Goal: Find specific page/section: Find specific page/section

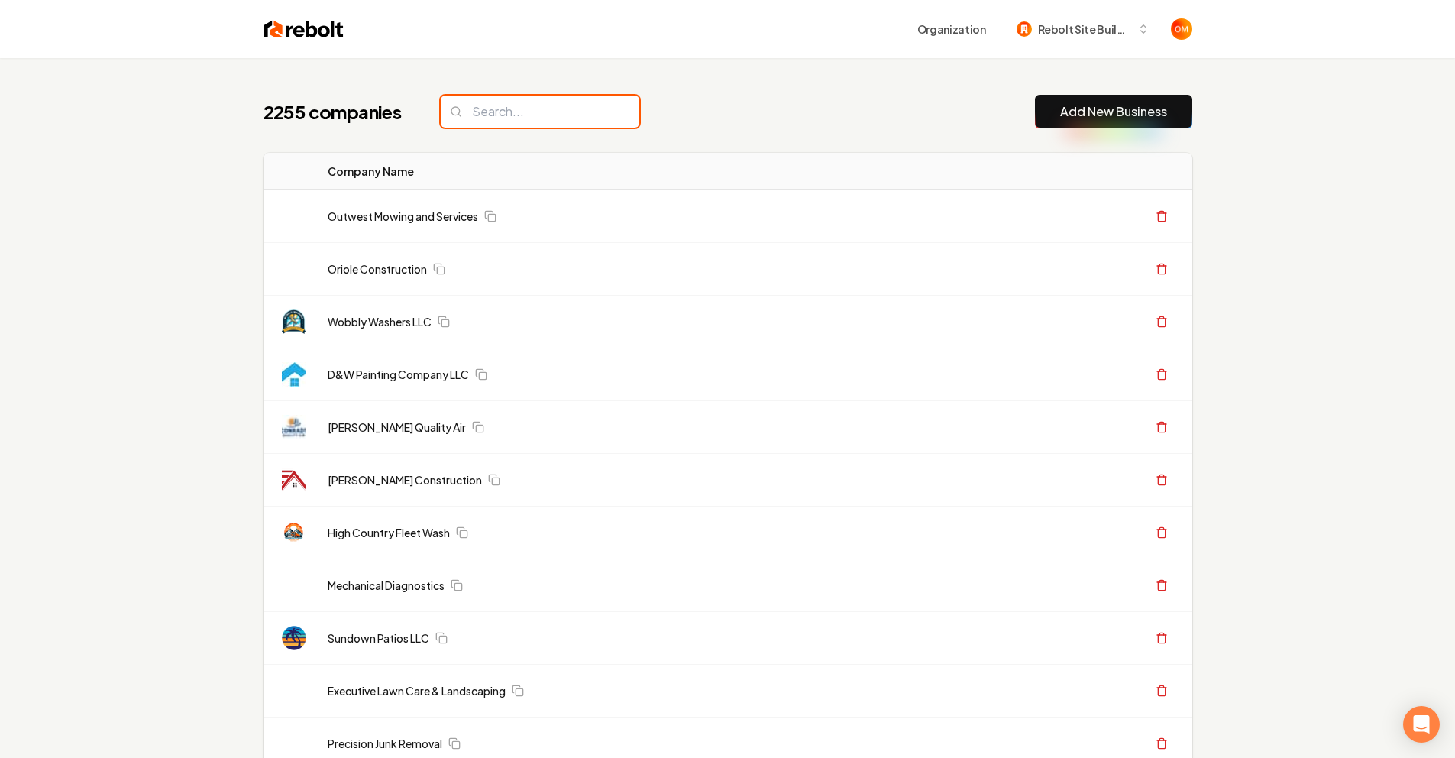
click at [552, 105] on input "search" at bounding box center [540, 111] width 199 height 32
type input "R"
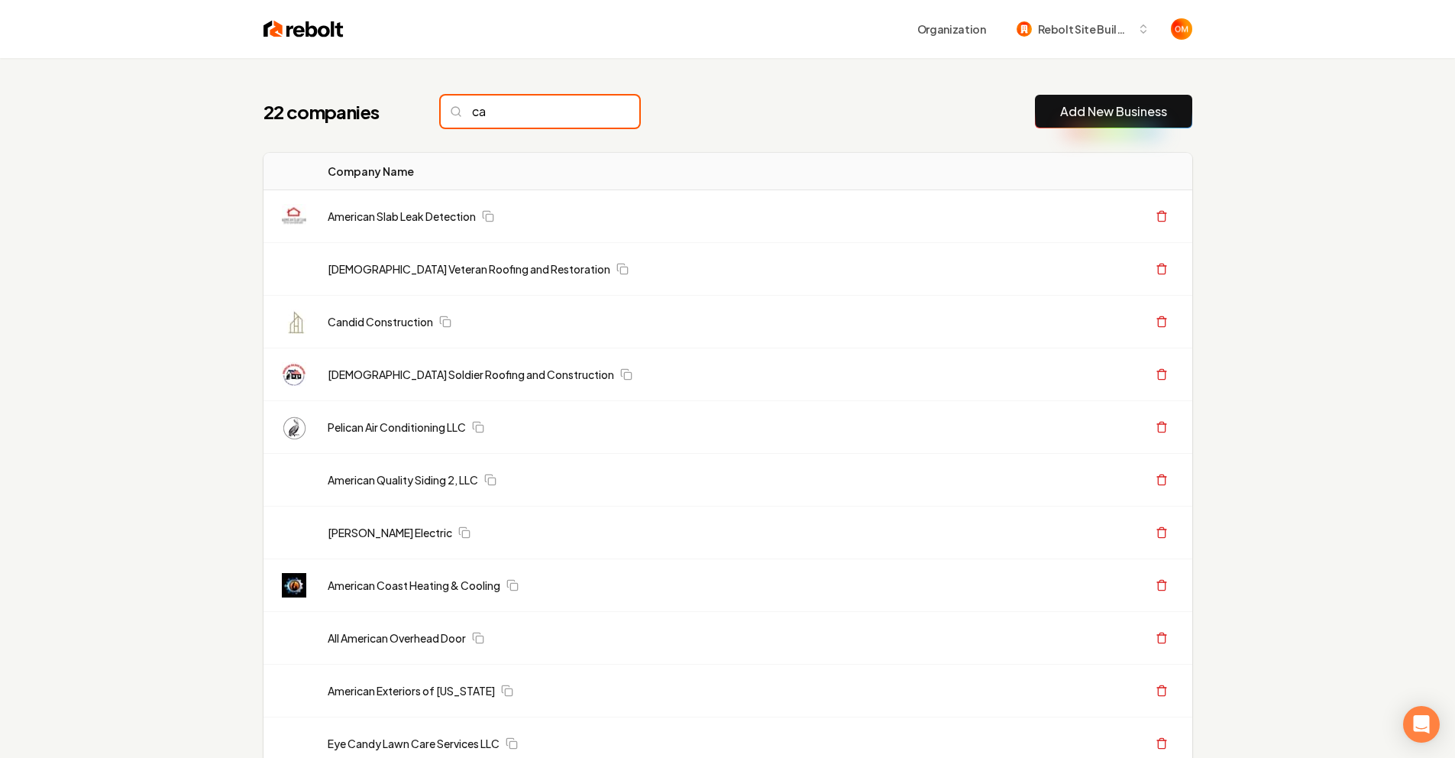
type input "c"
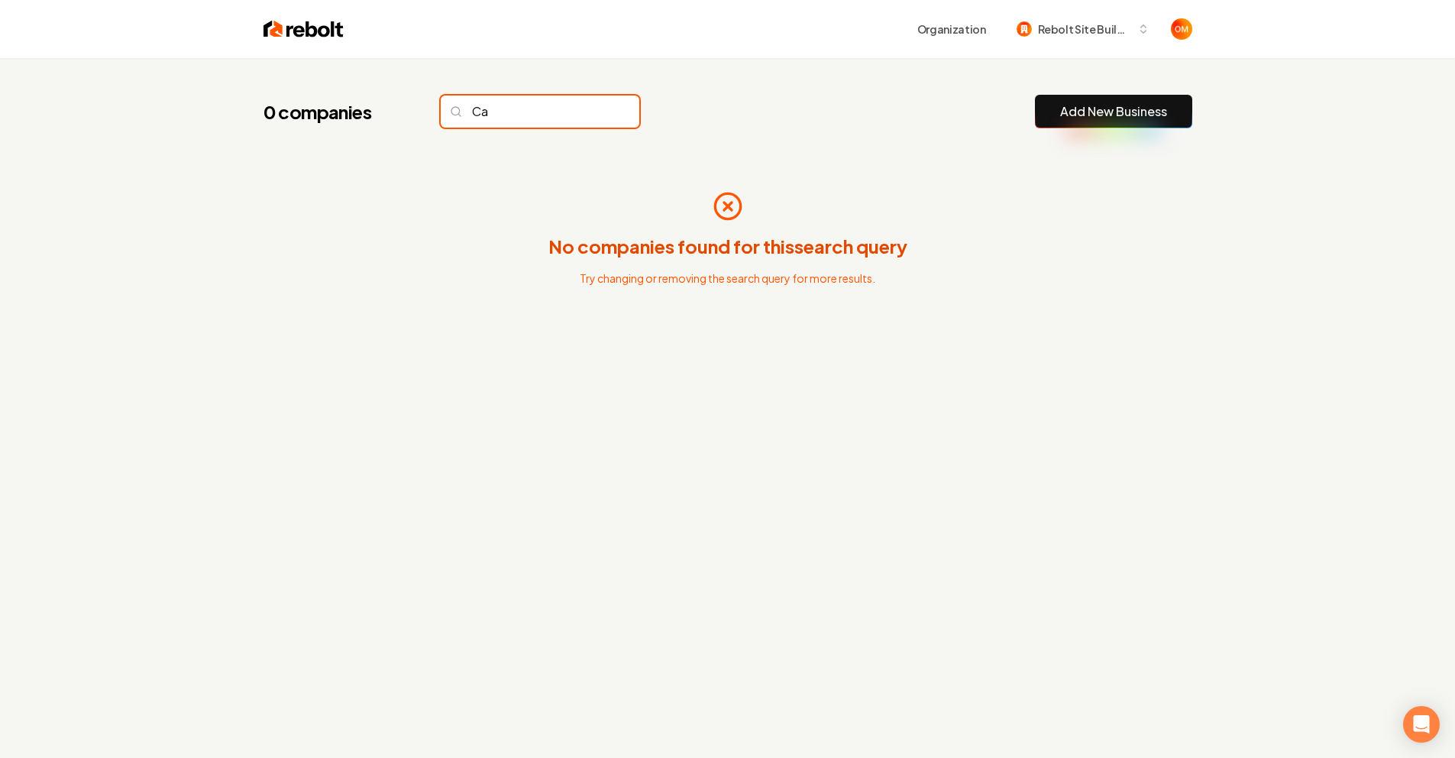
type input "C"
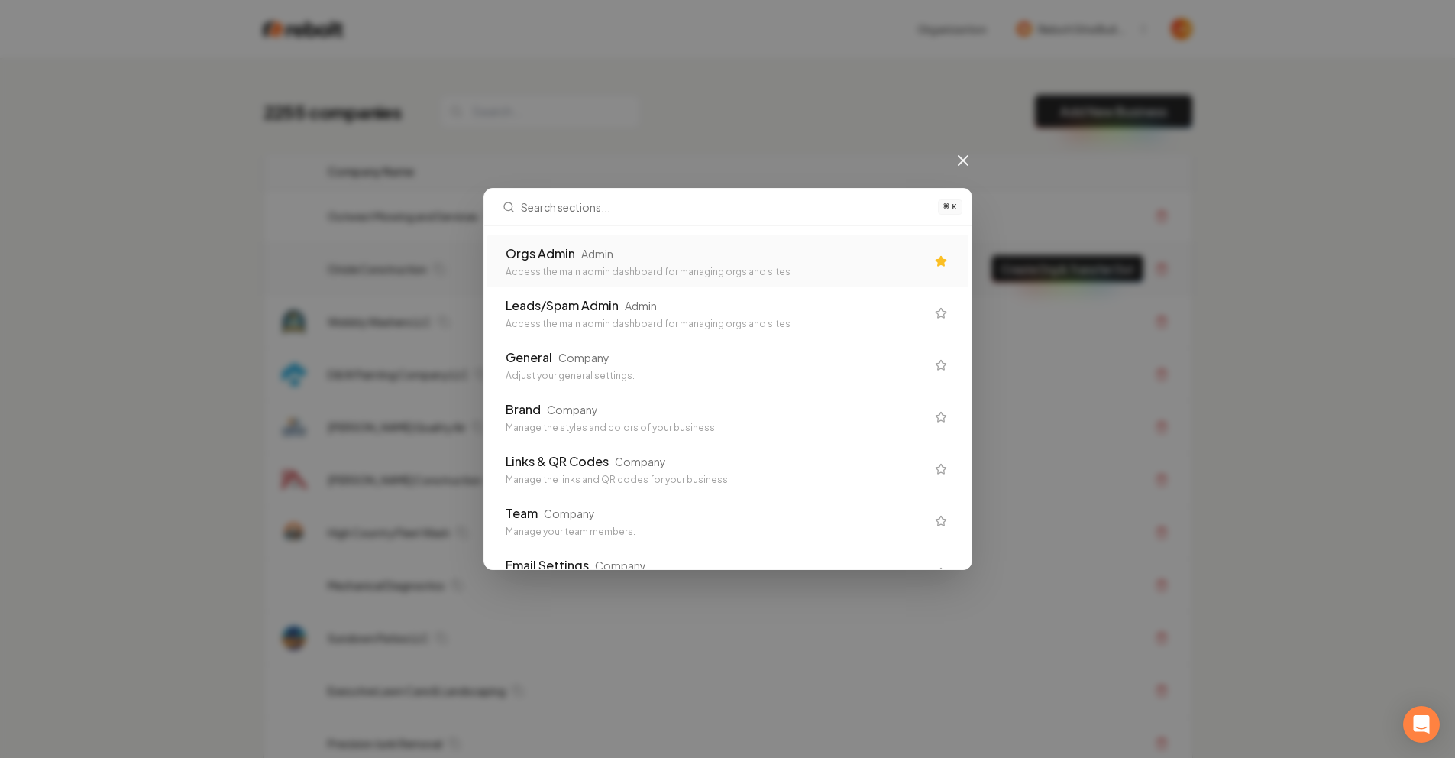
click at [730, 254] on div "Orgs Admin Admin" at bounding box center [716, 253] width 420 height 18
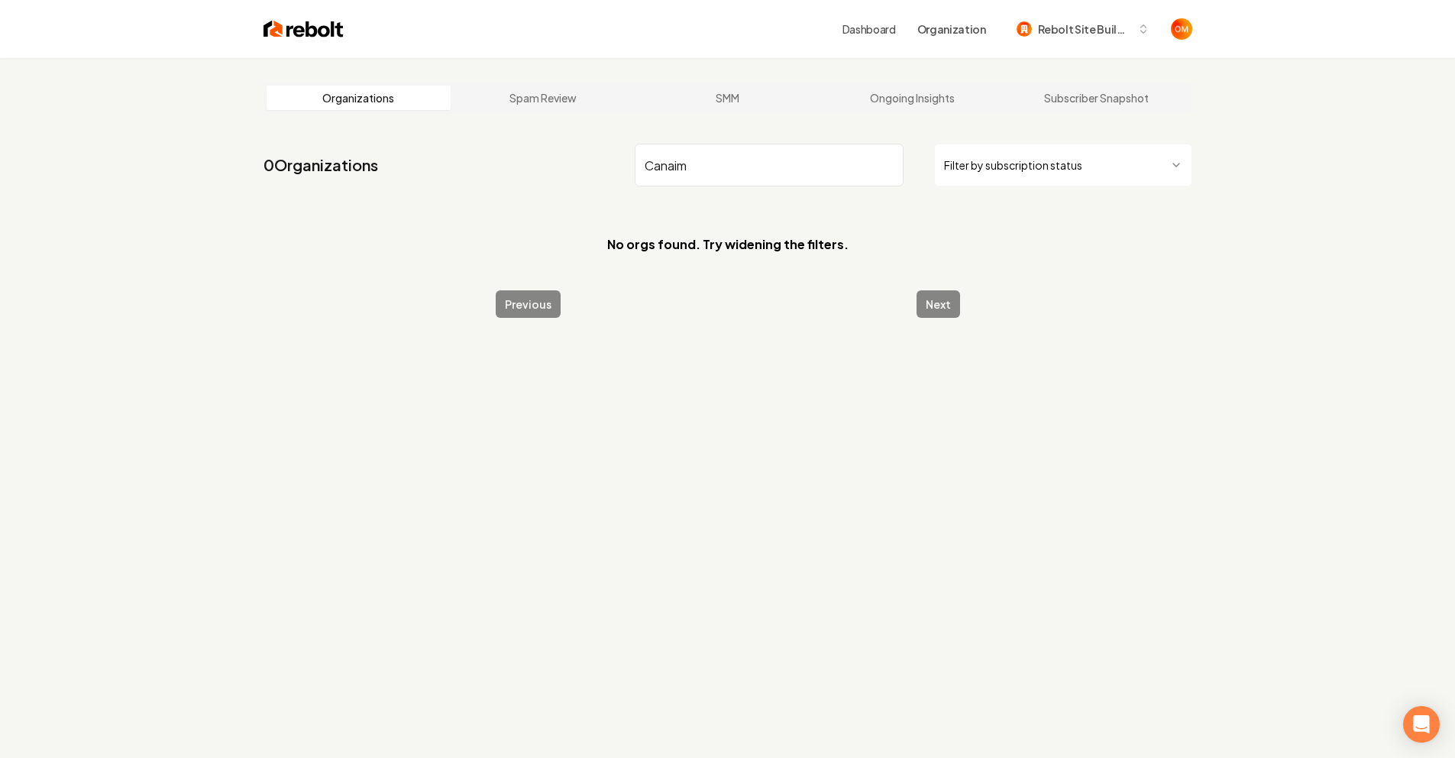
type input "Canaim"
click at [312, 40] on div "Dashboard Organization Rebolt Site Builder" at bounding box center [728, 29] width 978 height 58
click at [335, 27] on img at bounding box center [303, 28] width 80 height 21
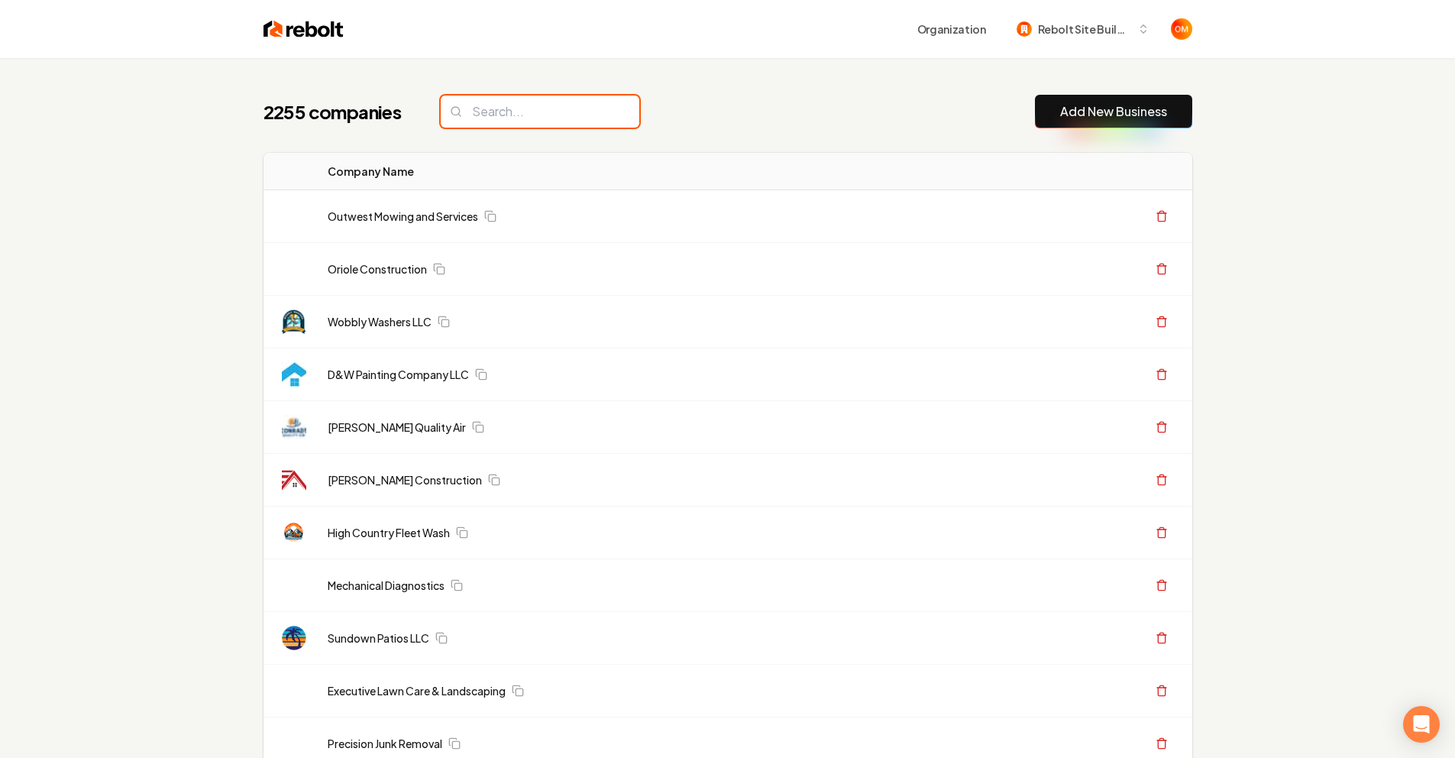
click at [513, 107] on input "search" at bounding box center [540, 111] width 199 height 32
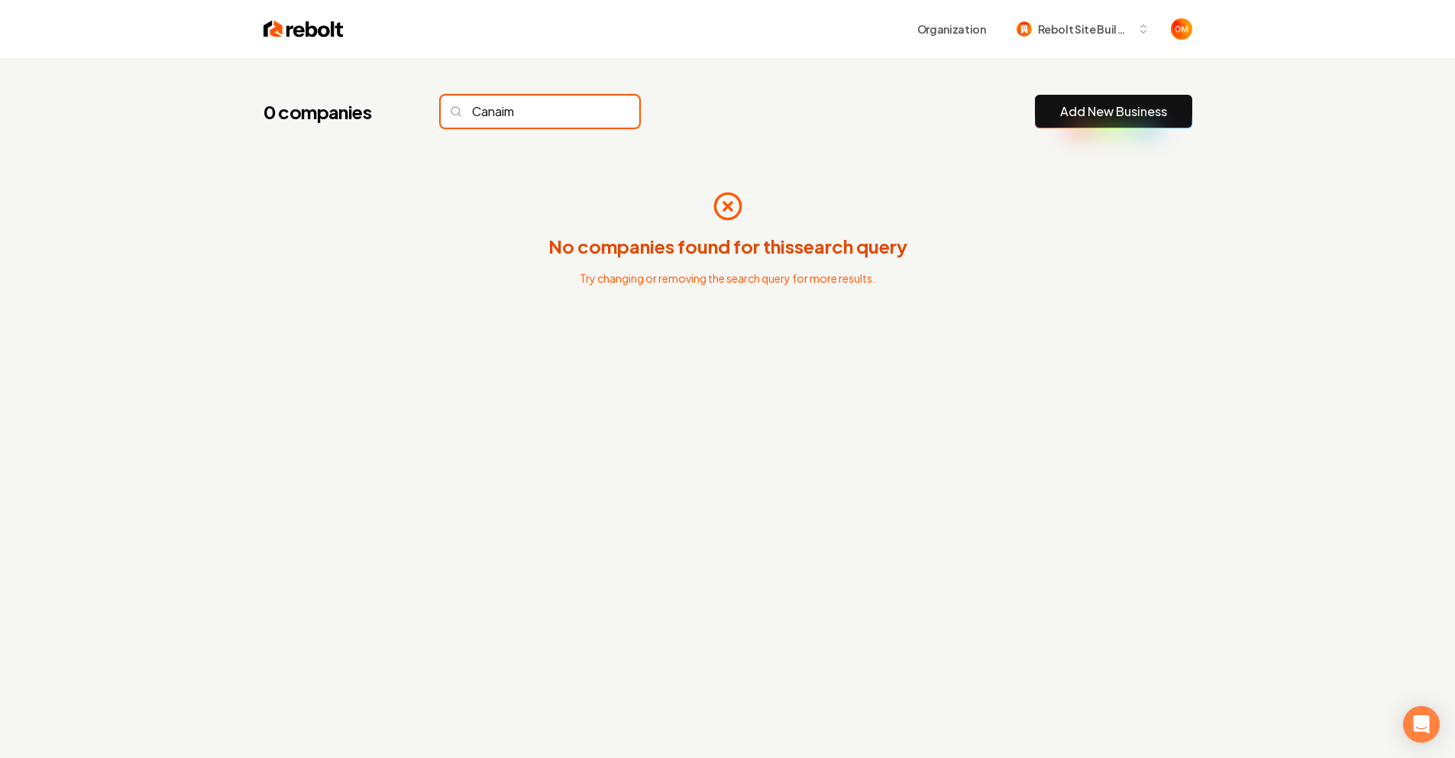
type input "Canaima"
drag, startPoint x: 594, startPoint y: 111, endPoint x: 10, endPoint y: 350, distance: 630.9
click at [594, 111] on input "Canaima" at bounding box center [540, 111] width 199 height 32
